Goal: Task Accomplishment & Management: Complete application form

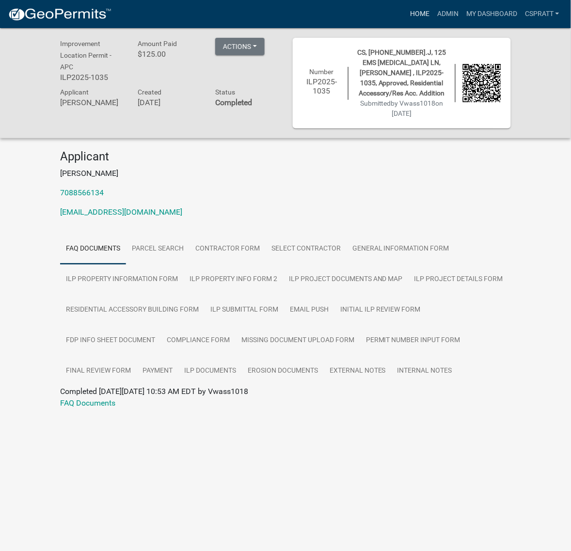
click at [406, 23] on link "Home" at bounding box center [419, 14] width 27 height 18
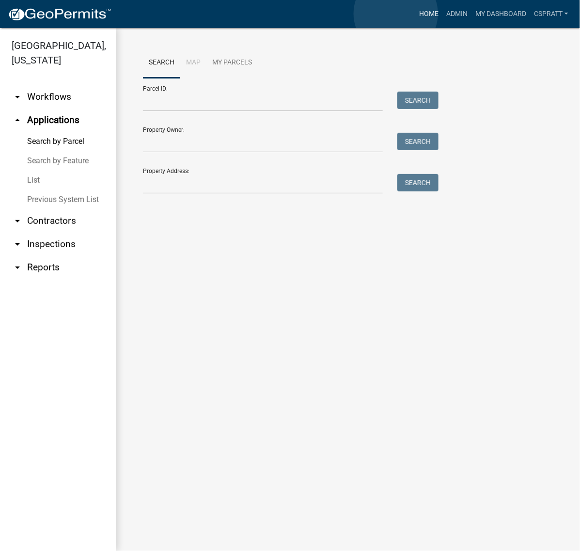
click at [415, 14] on link "Home" at bounding box center [428, 14] width 27 height 18
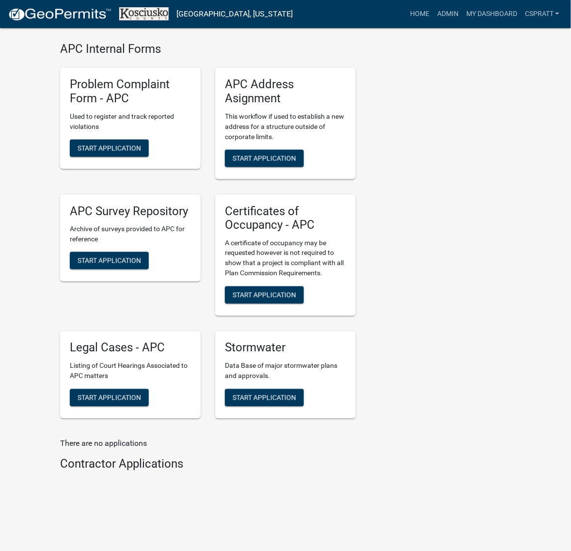
scroll to position [2666, 0]
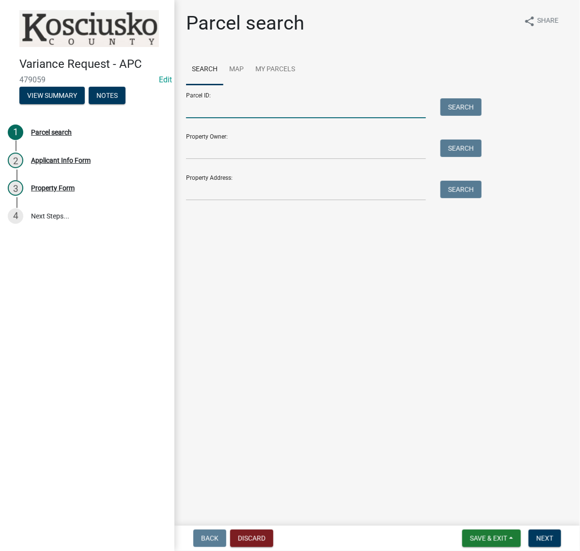
click at [202, 118] on input "Parcel ID:" at bounding box center [306, 108] width 240 height 20
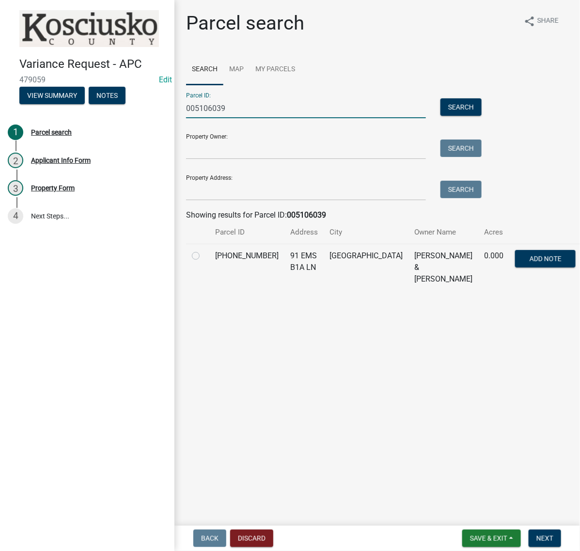
type input "005106039"
click at [204, 250] on label at bounding box center [204, 250] width 0 height 0
click at [204, 256] on input "radio" at bounding box center [207, 253] width 6 height 6
radio input "true"
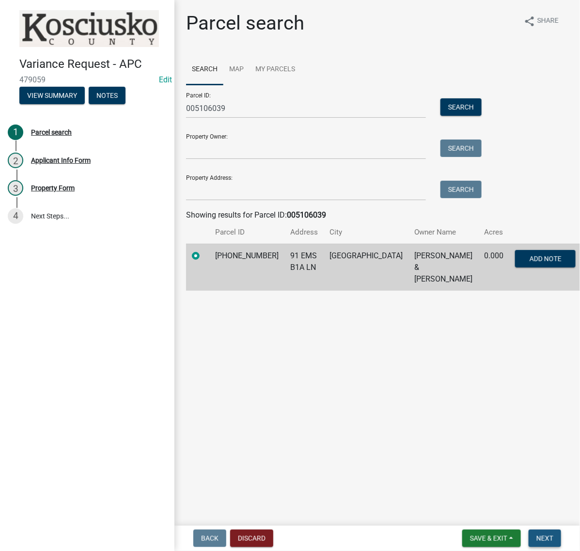
click at [529, 533] on button "Next" at bounding box center [545, 538] width 32 height 17
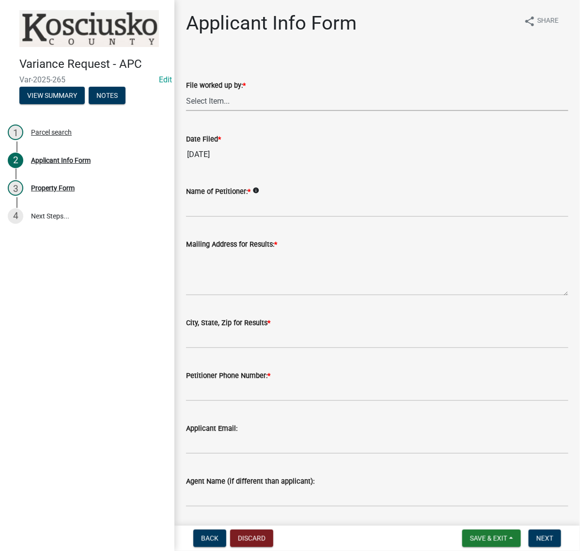
click at [221, 111] on select "Select Item... MMS LT AT CS Vacant Vacant" at bounding box center [377, 101] width 383 height 20
click at [189, 111] on select "Select Item... MMS LT AT CS Vacant Vacant" at bounding box center [377, 101] width 383 height 20
select select "c872cdc8-ca01-49f1-a213-e4b05fa58cd2"
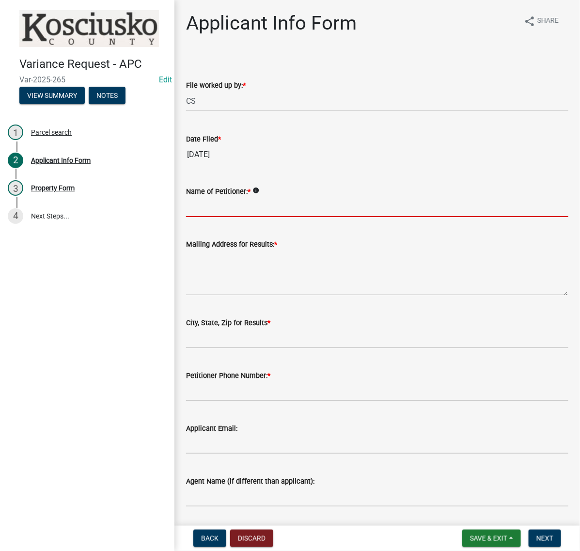
click at [220, 217] on input "Name of Petitioner: *" at bounding box center [377, 207] width 383 height 20
type input "L"
type input "LEAH & KEVIN KURUZAR"
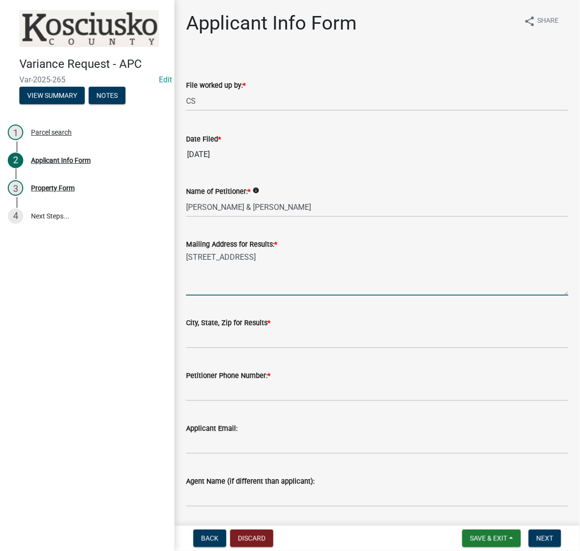
type textarea "336 BRIXHAM CT"
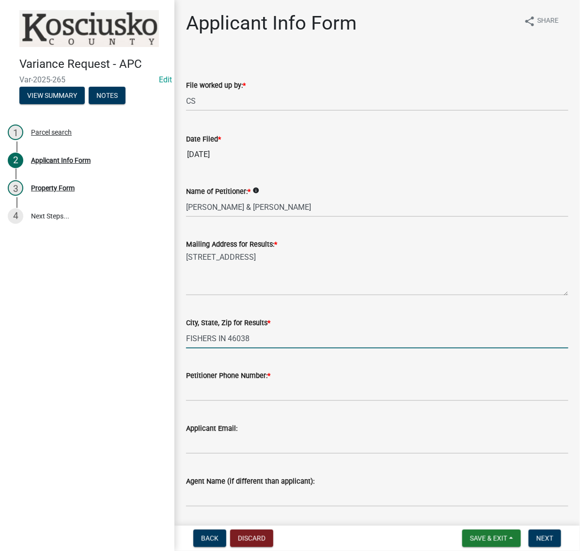
type input "FISHERS IN 46038"
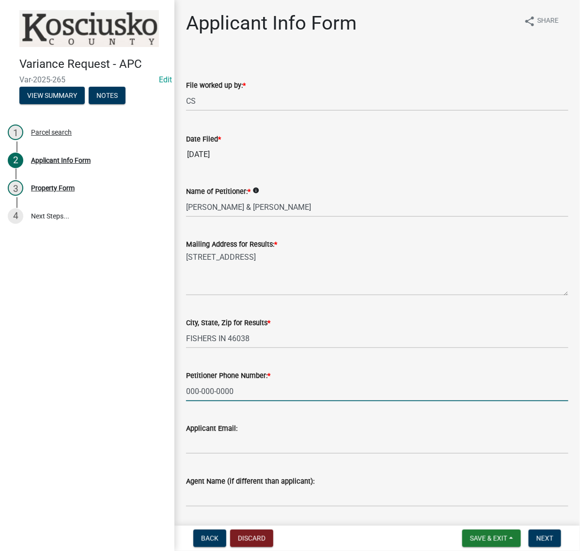
type input "000-000-0000"
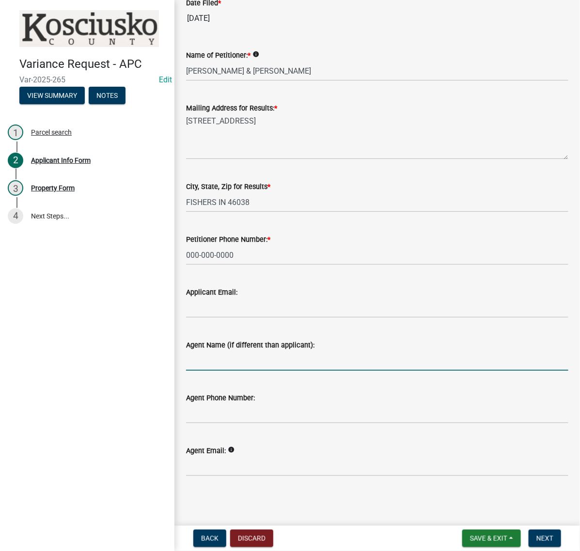
click at [225, 351] on input "Agent Name (if different than applicant):" at bounding box center [377, 361] width 383 height 20
type input "JOSH STUTZMAN"
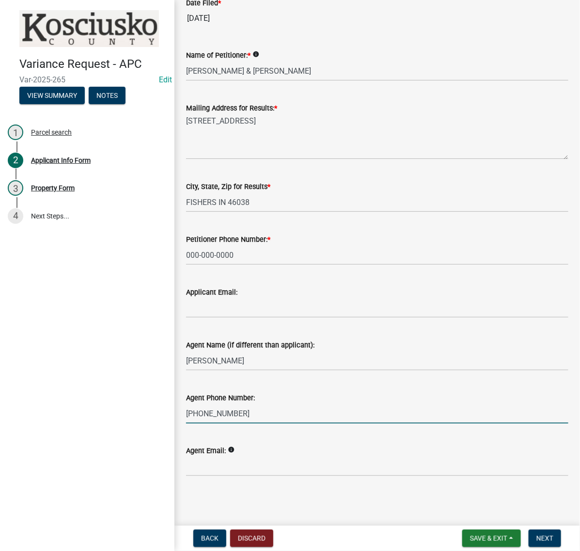
type input "260-414-2539"
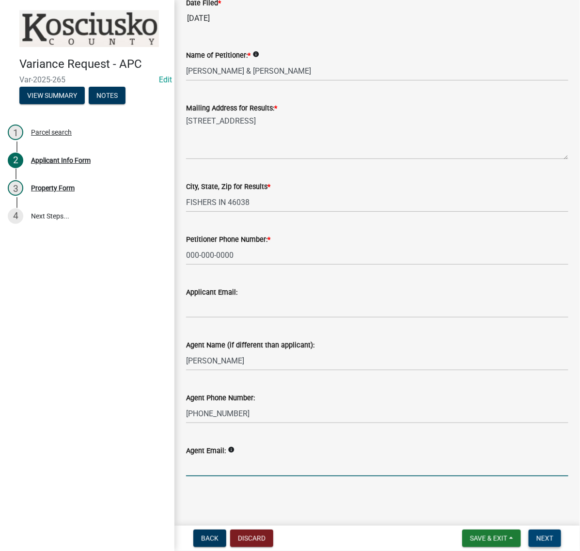
click at [555, 538] on button "Next" at bounding box center [545, 538] width 32 height 17
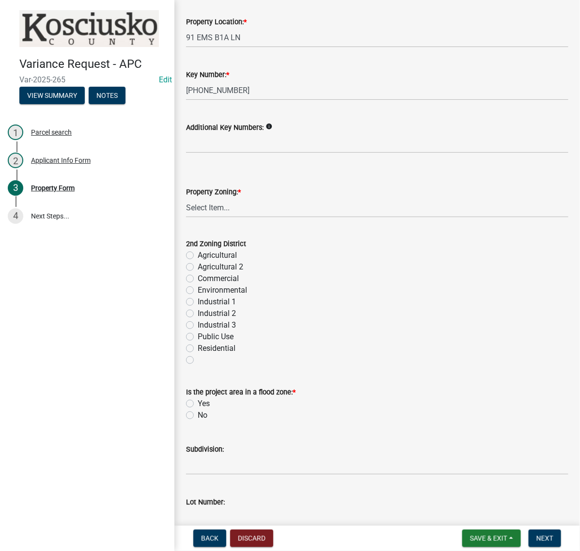
scroll to position [303, 0]
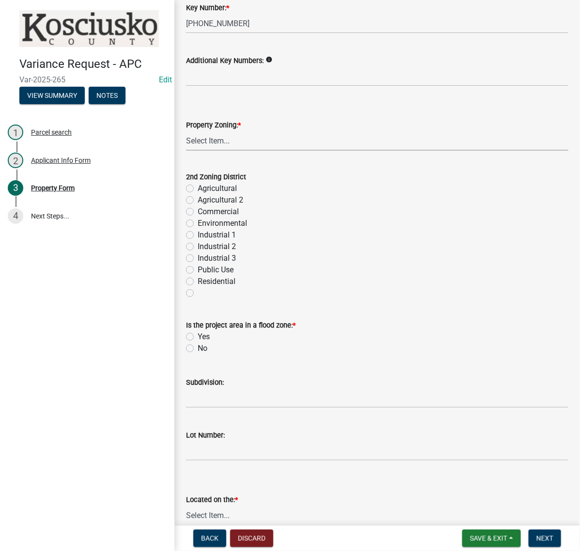
click at [217, 151] on select "Select Item... Agricultural Agricultural 2 Commercial Environmental Industrial …" at bounding box center [377, 141] width 383 height 20
click at [189, 151] on select "Select Item... Agricultural Agricultural 2 Commercial Environmental Industrial …" at bounding box center [377, 141] width 383 height 20
select select "1146270b-2111-4e23-bf7f-74ce85cf7041"
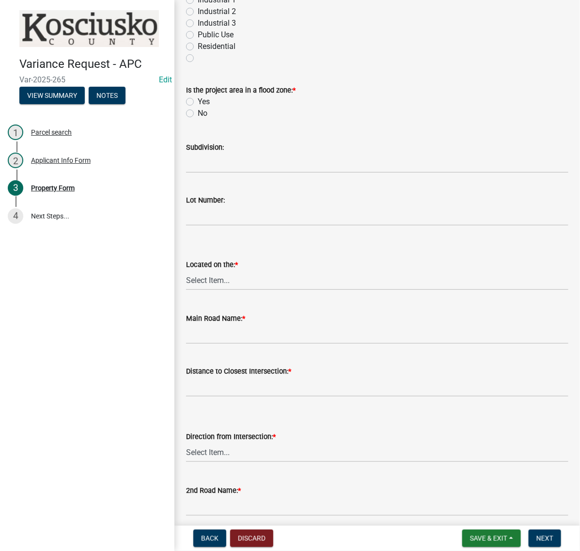
scroll to position [545, 0]
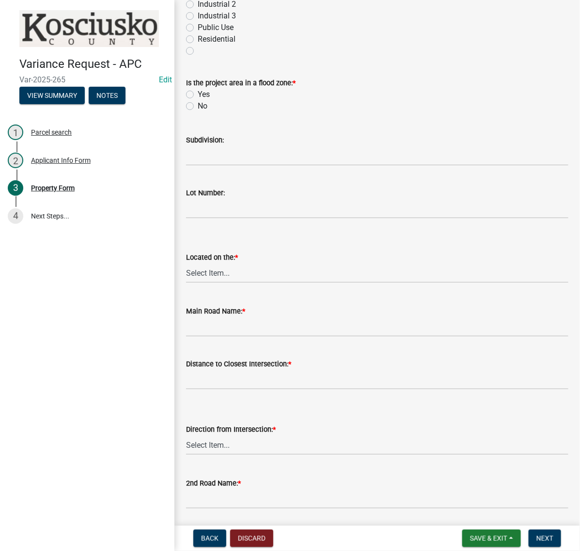
click at [198, 100] on label "Yes" at bounding box center [204, 95] width 12 height 12
click at [198, 95] on input "Yes" at bounding box center [201, 92] width 6 height 6
radio input "true"
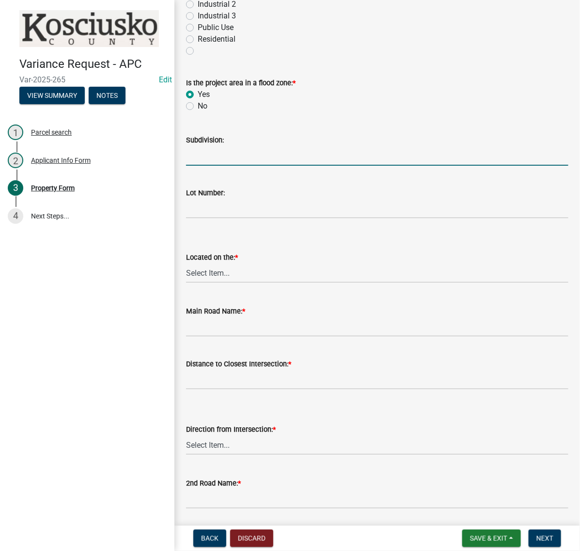
click at [209, 166] on input "Subdivision:" at bounding box center [377, 156] width 383 height 20
type input "BAR A BEE SHORE"
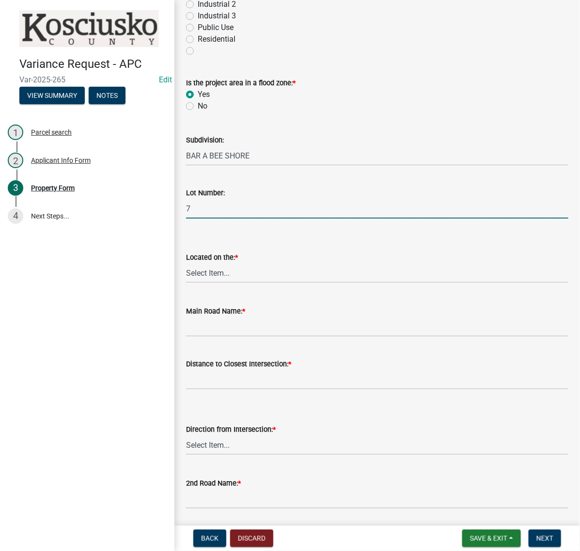
scroll to position [848, 0]
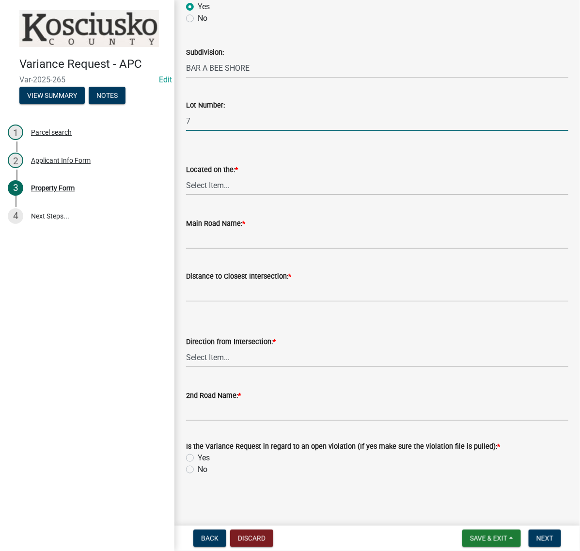
type input "7"
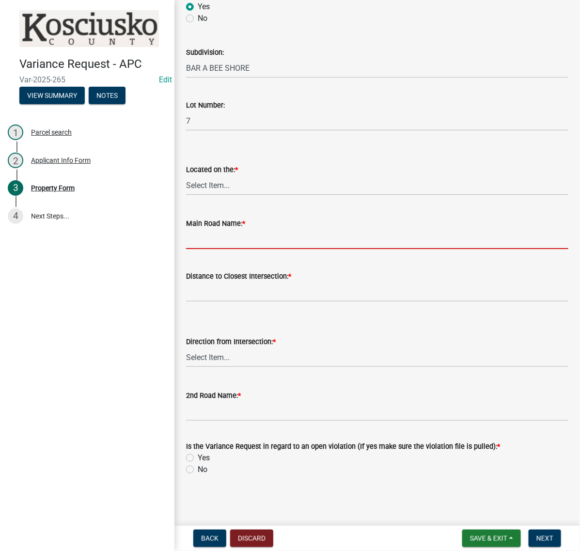
click at [211, 239] on input "Main Road Name: *" at bounding box center [377, 239] width 383 height 20
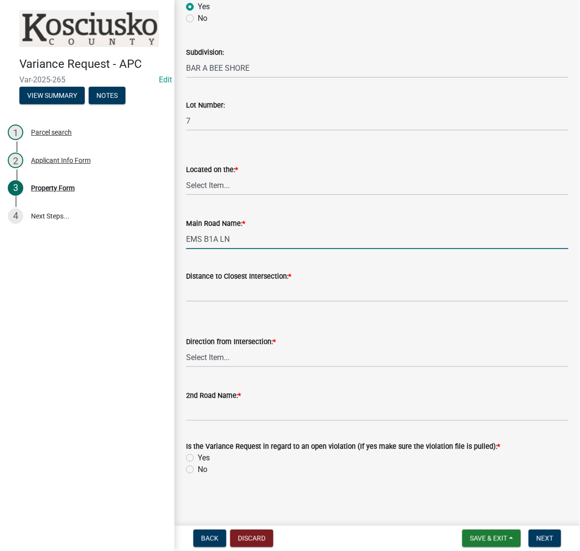
type input "EMS B1A LN"
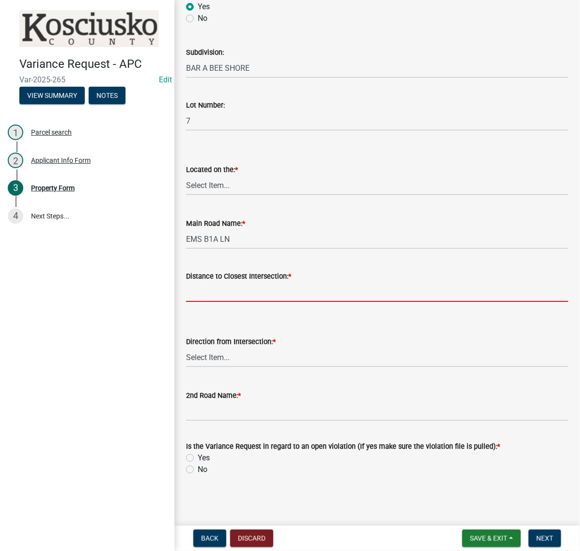
click at [232, 301] on input "text" at bounding box center [377, 292] width 383 height 20
type input "802"
click at [232, 367] on select "Select Item... North Northeast Northwest South Southeast Southwest East West" at bounding box center [377, 358] width 383 height 20
click at [189, 367] on select "Select Item... North Northeast Northwest South Southeast Southwest East West" at bounding box center [377, 358] width 383 height 20
select select "b983368b-bd6c-49f0-a245-937c986c7d91"
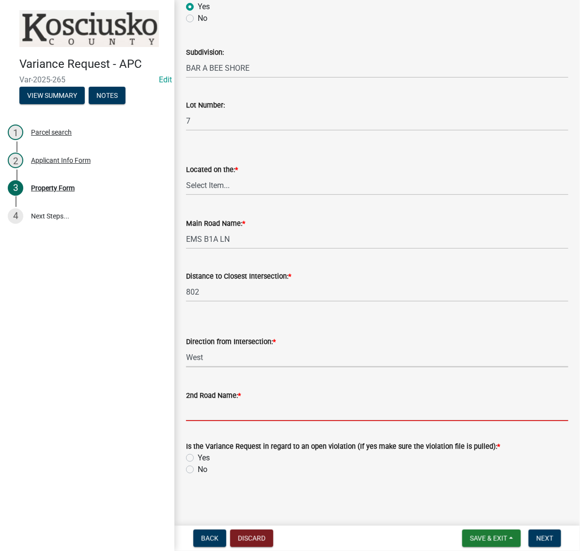
click at [202, 421] on input "2nd Road Name: *" at bounding box center [377, 411] width 383 height 20
type input "EMS B1 LN"
click at [198, 464] on label "No" at bounding box center [203, 470] width 10 height 12
click at [198, 464] on input "No" at bounding box center [201, 467] width 6 height 6
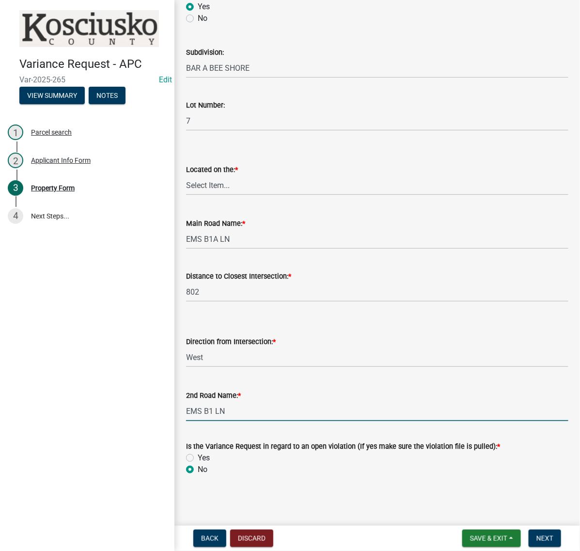
radio input "true"
click at [537, 537] on span "Next" at bounding box center [545, 539] width 17 height 8
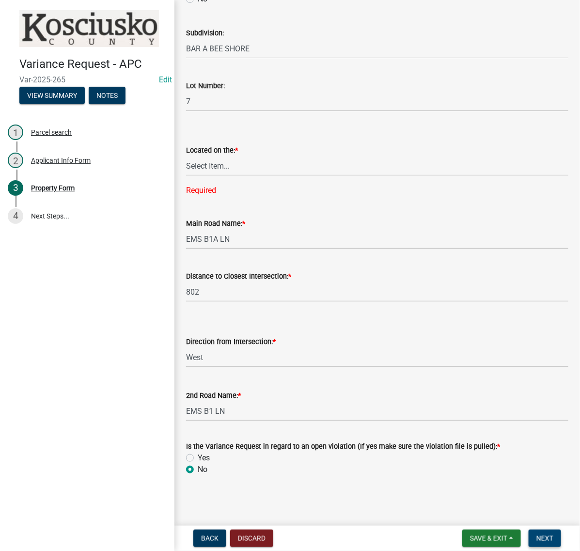
scroll to position [796, 0]
click at [211, 176] on select "Select Item... North Northeast Northwest South Southeast Southwest West East" at bounding box center [377, 166] width 383 height 20
click at [189, 176] on select "Select Item... North Northeast Northwest South Southeast Southwest West East" at bounding box center [377, 166] width 383 height 20
select select "d8c320fa-3fd0-4fe1-af08-bb647ef17508"
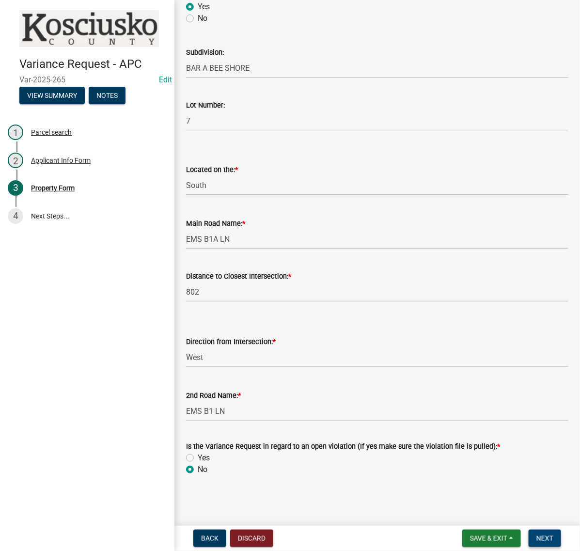
click at [529, 531] on button "Next" at bounding box center [545, 538] width 32 height 17
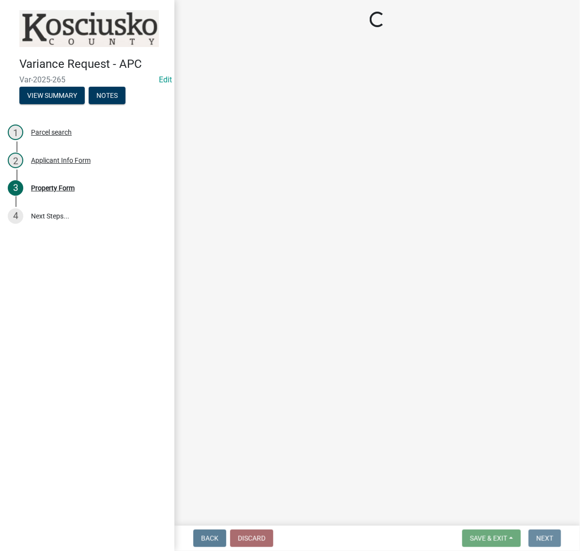
scroll to position [0, 0]
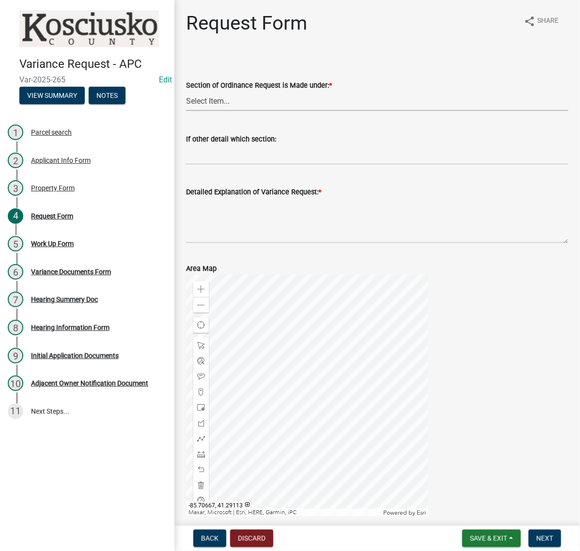
click at [234, 111] on select "Select Item... 2.10 I1 Criteria 2.11 I2 Criteria I3 Criteria 2.15 Lot and Yard …" at bounding box center [377, 101] width 383 height 20
click at [189, 111] on select "Select Item... 2.10 I1 Criteria 2.11 I2 Criteria I3 Criteria 2.15 Lot and Yard …" at bounding box center [377, 101] width 383 height 20
select select "77eb12f8-2a64-4a31-bfec-9b00716b2165"
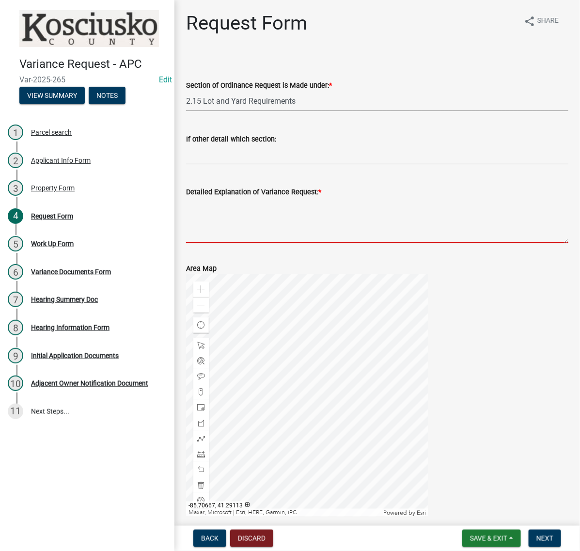
click at [237, 243] on textarea "Detailed Explanation of Variance Request: *" at bounding box center [377, 221] width 383 height 46
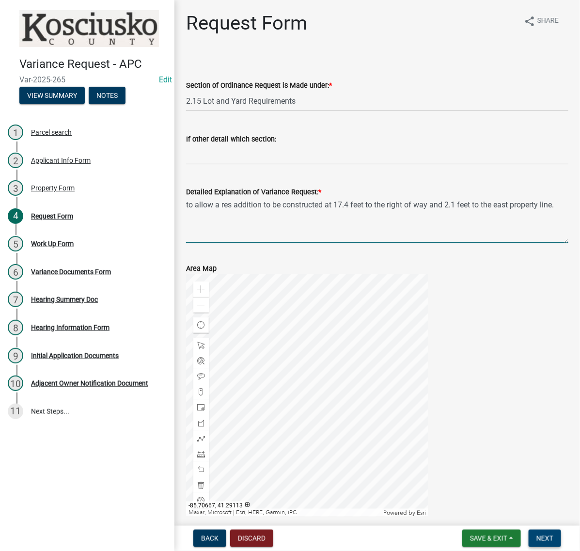
type textarea "to allow a res addition to be constructed at 17.4 feet to the right of way and …"
click at [547, 537] on span "Next" at bounding box center [545, 539] width 17 height 8
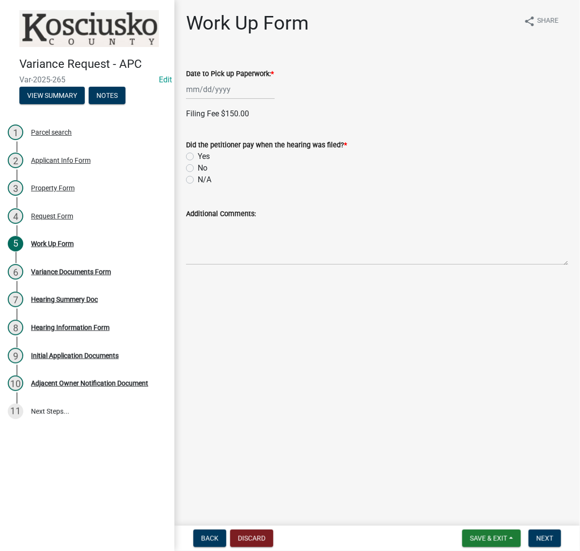
click at [238, 99] on div at bounding box center [230, 90] width 89 height 20
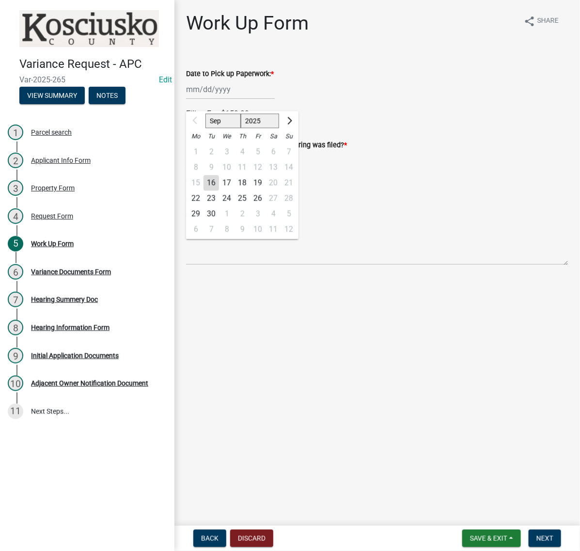
click at [200, 207] on div "22" at bounding box center [196, 199] width 16 height 16
type input "09/22/2025"
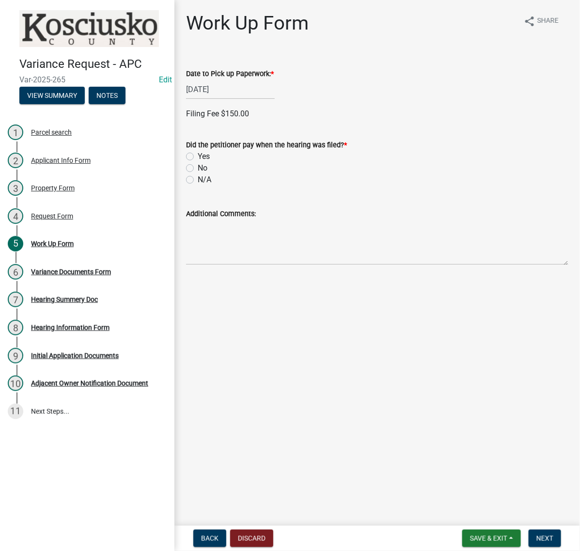
click at [199, 162] on div "Yes" at bounding box center [377, 157] width 383 height 12
click at [198, 162] on label "Yes" at bounding box center [204, 157] width 12 height 12
click at [198, 157] on input "Yes" at bounding box center [201, 154] width 6 height 6
radio input "true"
click at [198, 253] on label "Check" at bounding box center [208, 247] width 21 height 12
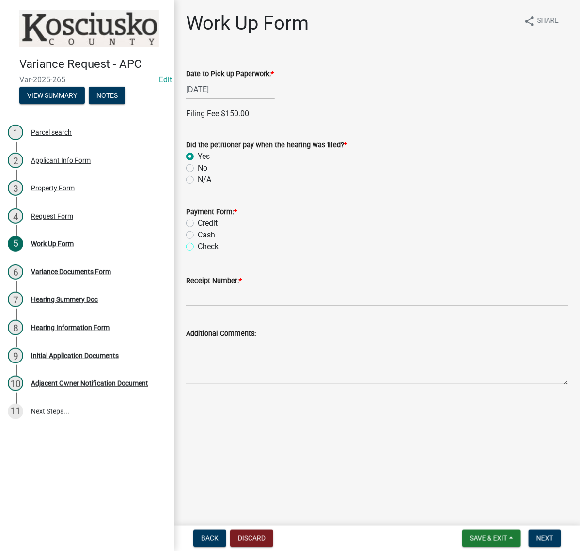
click at [198, 247] on input "Check" at bounding box center [201, 244] width 6 height 6
radio input "true"
drag, startPoint x: 214, startPoint y: 366, endPoint x: 210, endPoint y: 359, distance: 7.8
click at [214, 306] on input "Receipt Number: *" at bounding box center [377, 297] width 383 height 20
type input "023570"
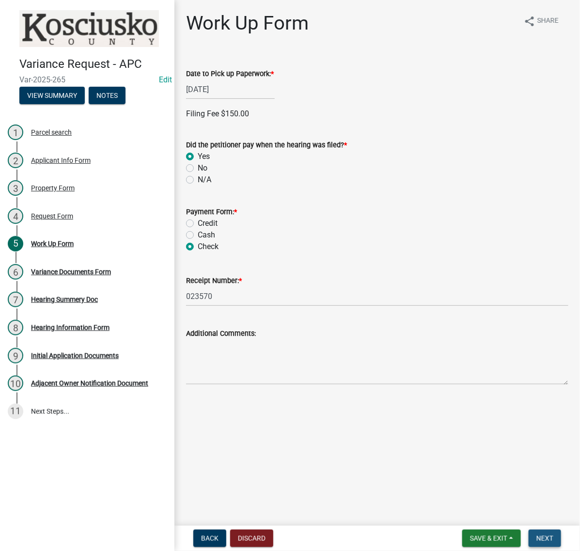
click at [555, 534] on button "Next" at bounding box center [545, 538] width 32 height 17
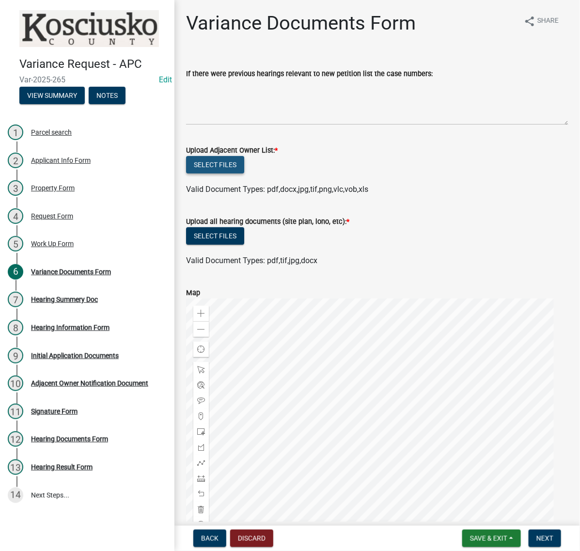
click at [244, 174] on button "Select files" at bounding box center [215, 164] width 58 height 17
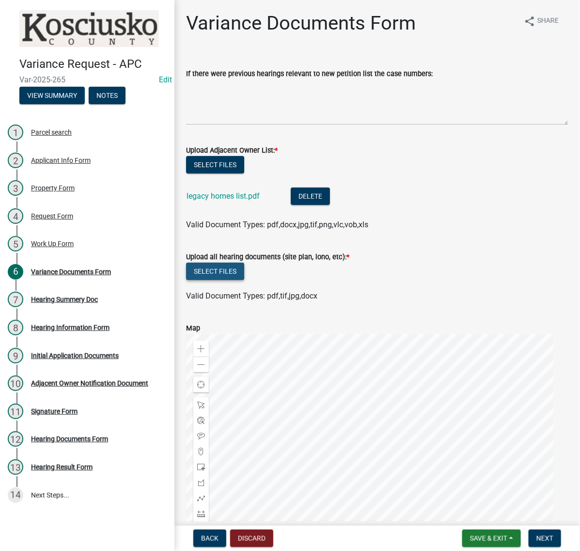
click at [244, 280] on button "Select files" at bounding box center [215, 271] width 58 height 17
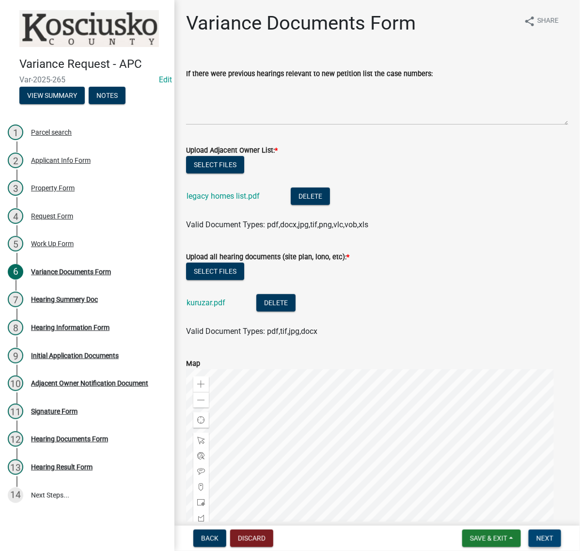
click at [538, 542] on button "Next" at bounding box center [545, 538] width 32 height 17
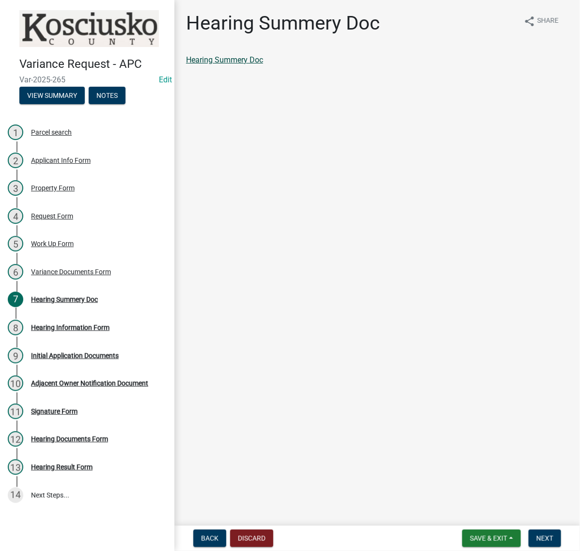
click at [263, 64] on link "Hearing Summery Doc" at bounding box center [224, 59] width 77 height 9
click at [537, 539] on span "Next" at bounding box center [545, 539] width 17 height 8
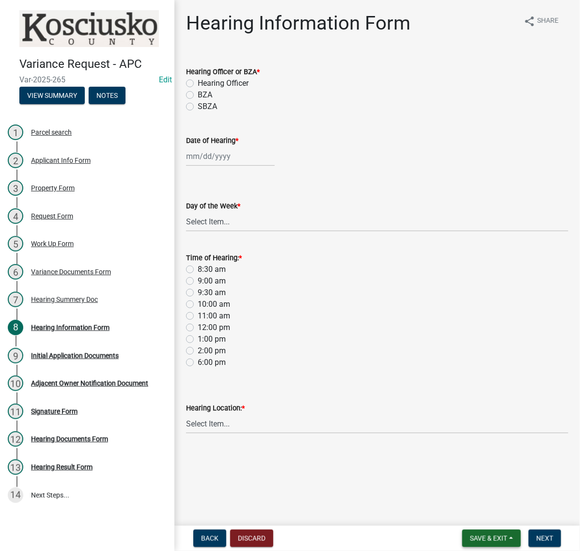
click at [483, 535] on span "Save & Exit" at bounding box center [488, 539] width 37 height 8
click at [471, 507] on button "Save & Exit" at bounding box center [483, 508] width 78 height 23
